Goal: Information Seeking & Learning: Learn about a topic

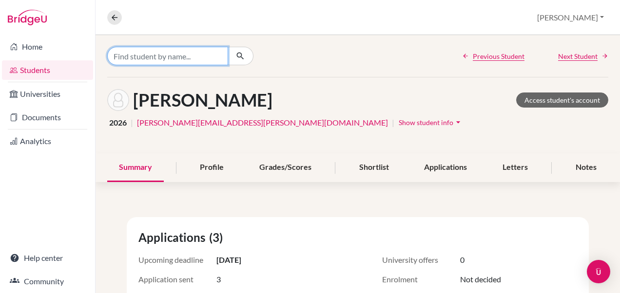
click at [149, 52] on input "Find student by name..." at bounding box center [167, 56] width 121 height 19
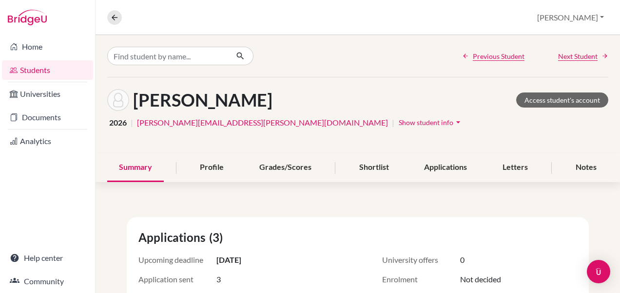
click at [40, 73] on link "Students" at bounding box center [47, 69] width 91 height 19
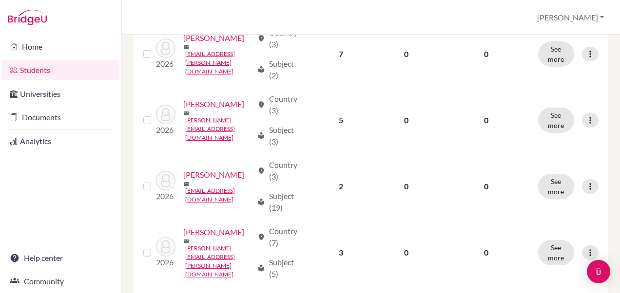
scroll to position [341, 0]
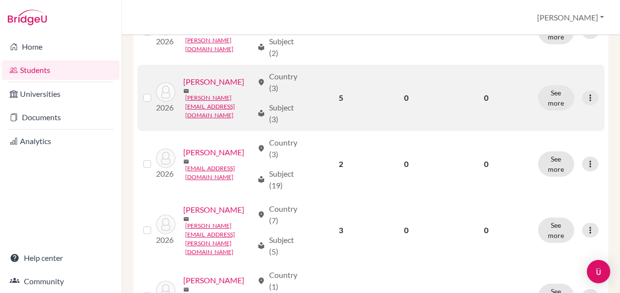
click at [185, 88] on link "[PERSON_NAME]" at bounding box center [213, 82] width 61 height 12
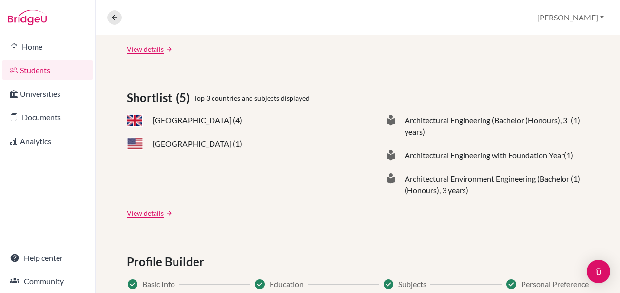
scroll to position [281, 0]
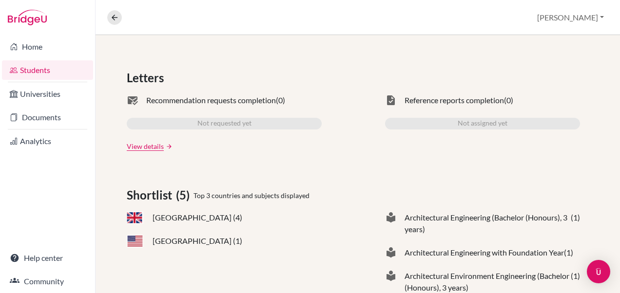
click at [153, 218] on span "[GEOGRAPHIC_DATA] (4)" at bounding box center [198, 218] width 90 height 12
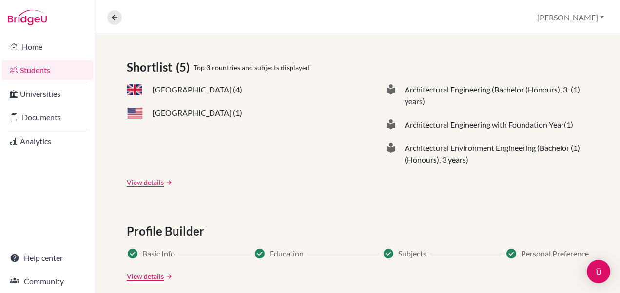
scroll to position [427, 0]
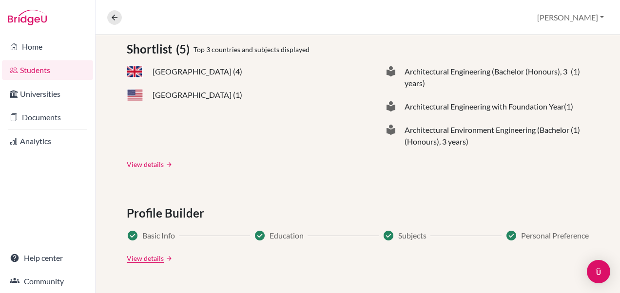
click at [139, 169] on link "View details" at bounding box center [145, 164] width 37 height 10
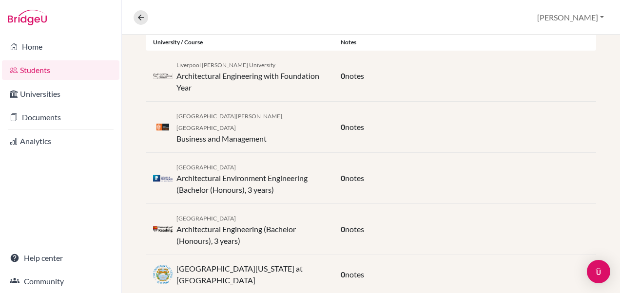
scroll to position [222, 0]
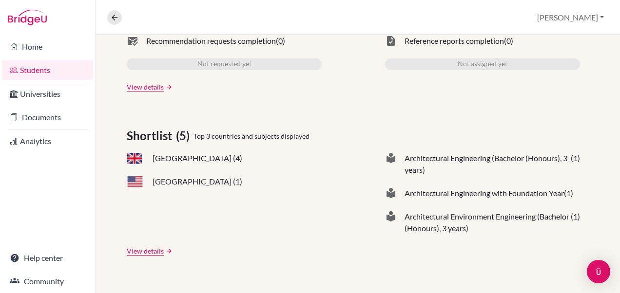
scroll to position [341, 0]
click at [128, 160] on span at bounding box center [135, 158] width 17 height 12
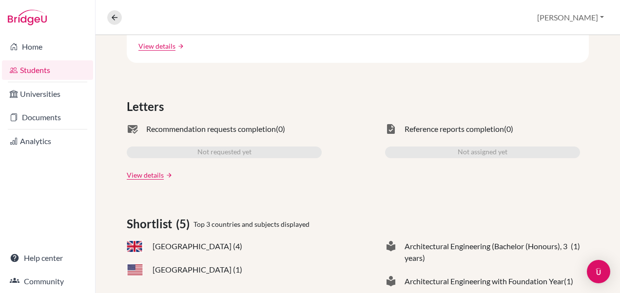
scroll to position [244, 0]
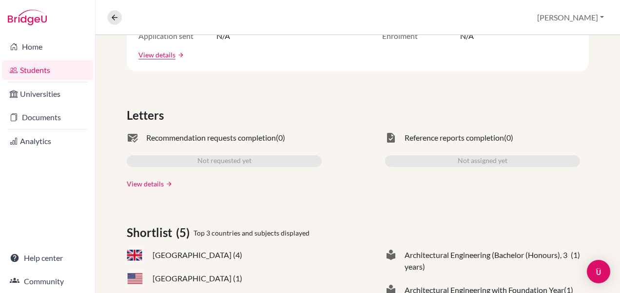
click at [137, 184] on link "View details" at bounding box center [145, 184] width 37 height 10
